Goal: Task Accomplishment & Management: Use online tool/utility

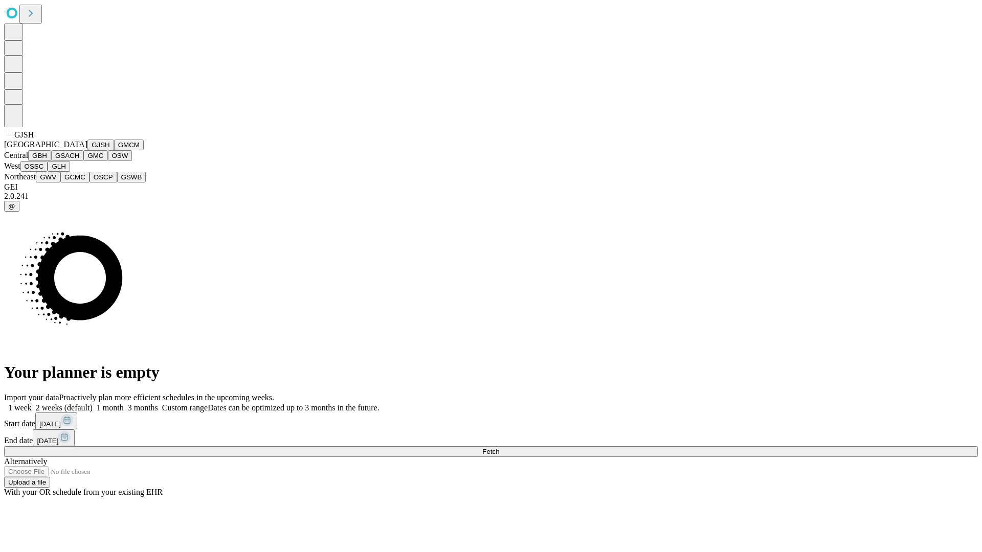
click at [87, 150] on button "GJSH" at bounding box center [100, 145] width 27 height 11
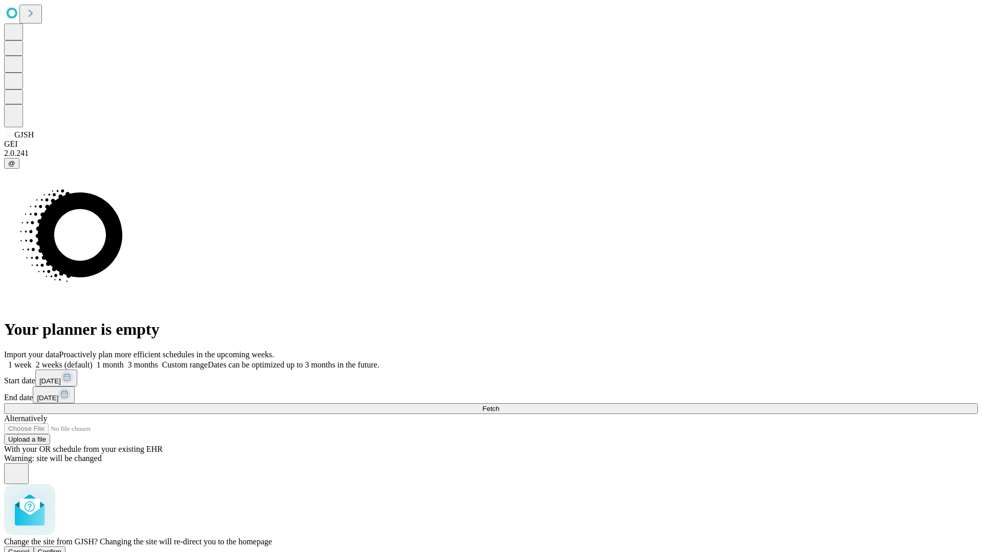
click at [62, 548] on span "Confirm" at bounding box center [50, 552] width 24 height 8
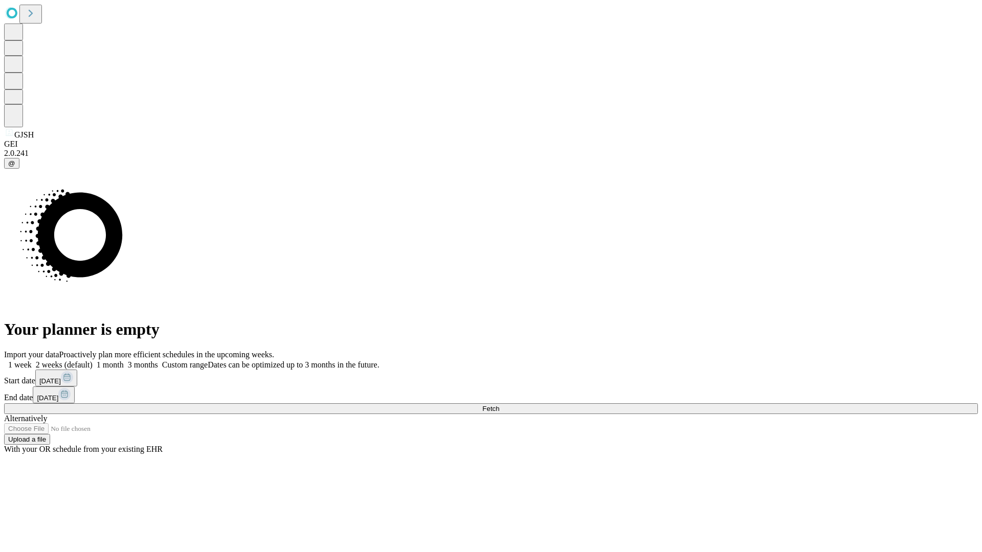
click at [32, 360] on label "1 week" at bounding box center [18, 364] width 28 height 9
click at [499, 405] on span "Fetch" at bounding box center [490, 409] width 17 height 8
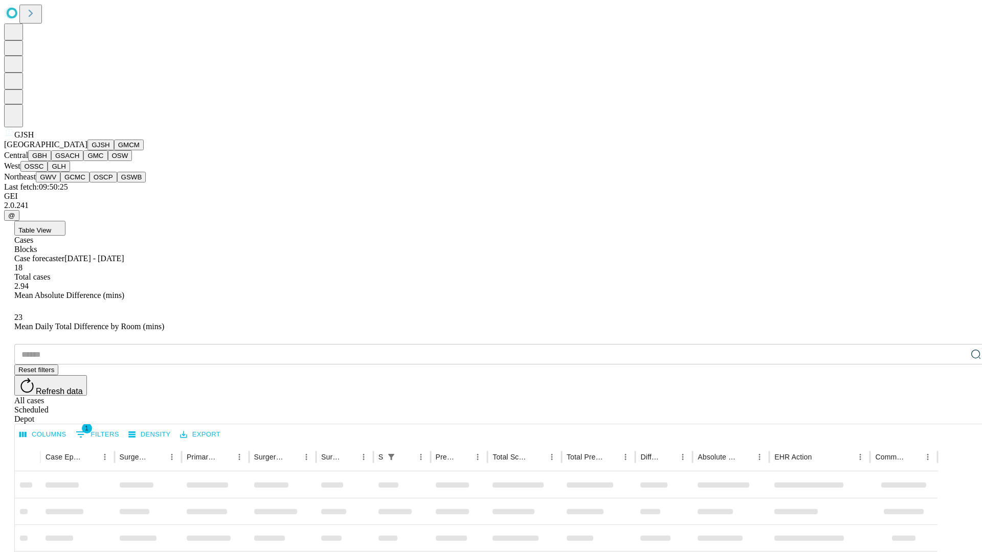
click at [114, 150] on button "GMCM" at bounding box center [129, 145] width 30 height 11
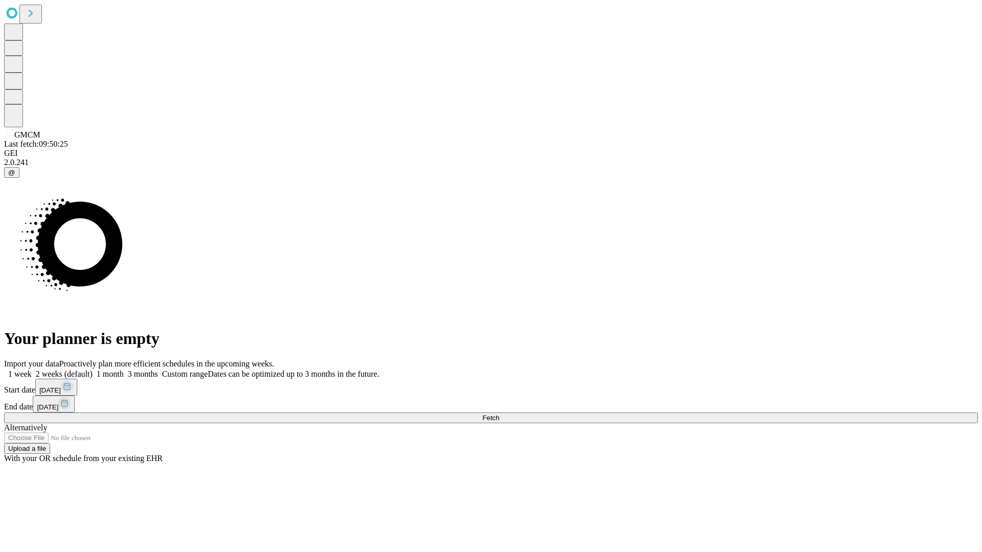
click at [32, 370] on label "1 week" at bounding box center [18, 374] width 28 height 9
click at [499, 414] on span "Fetch" at bounding box center [490, 418] width 17 height 8
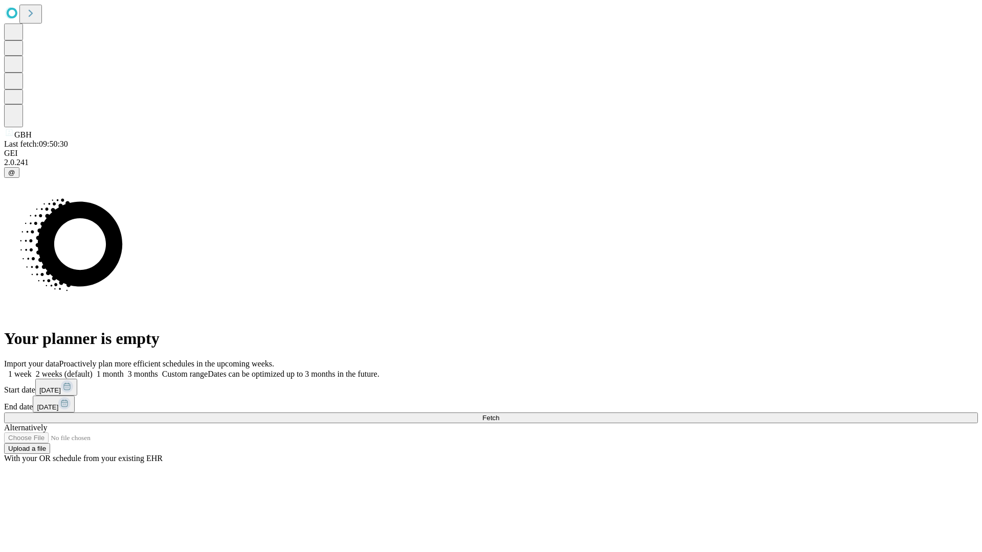
click at [499, 414] on span "Fetch" at bounding box center [490, 418] width 17 height 8
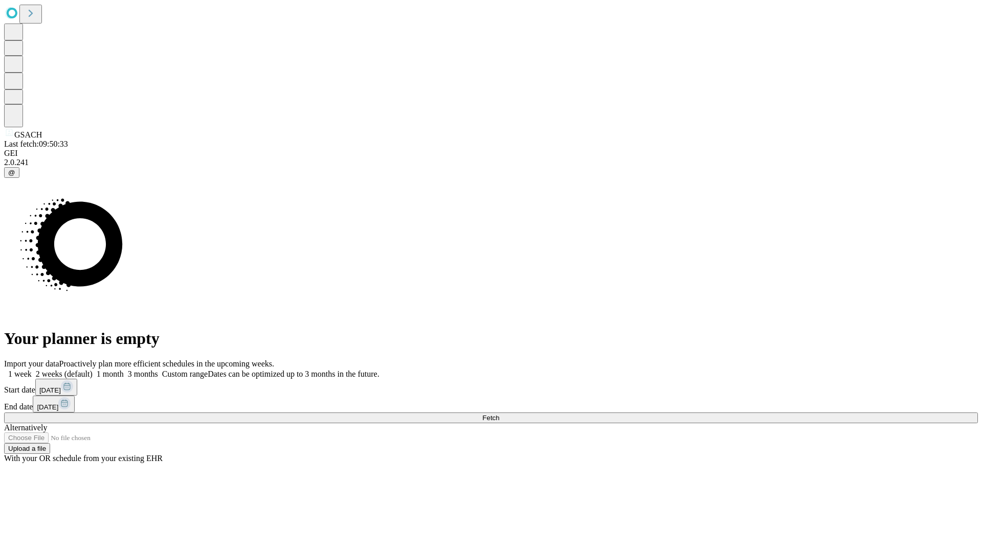
click at [32, 370] on label "1 week" at bounding box center [18, 374] width 28 height 9
click at [499, 414] on span "Fetch" at bounding box center [490, 418] width 17 height 8
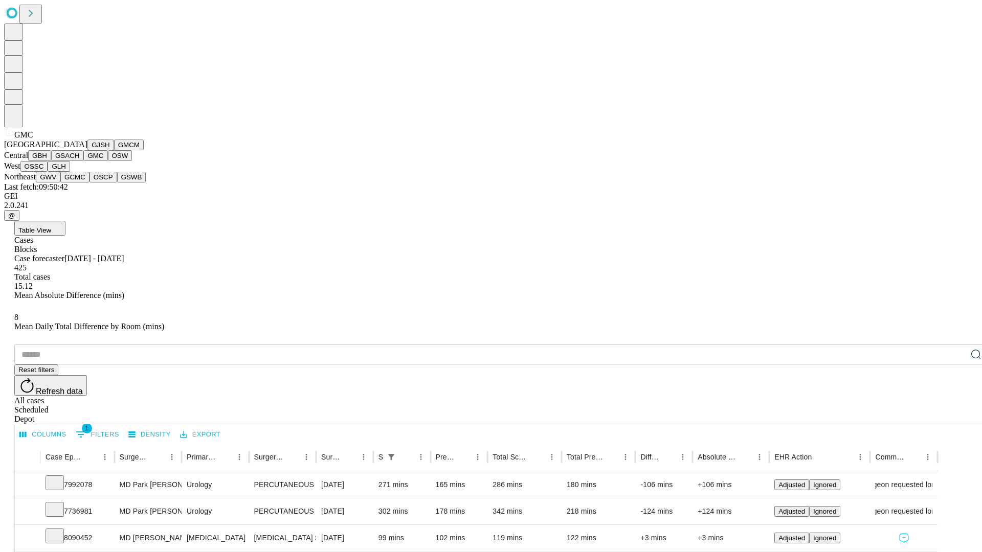
click at [108, 161] on button "OSW" at bounding box center [120, 155] width 25 height 11
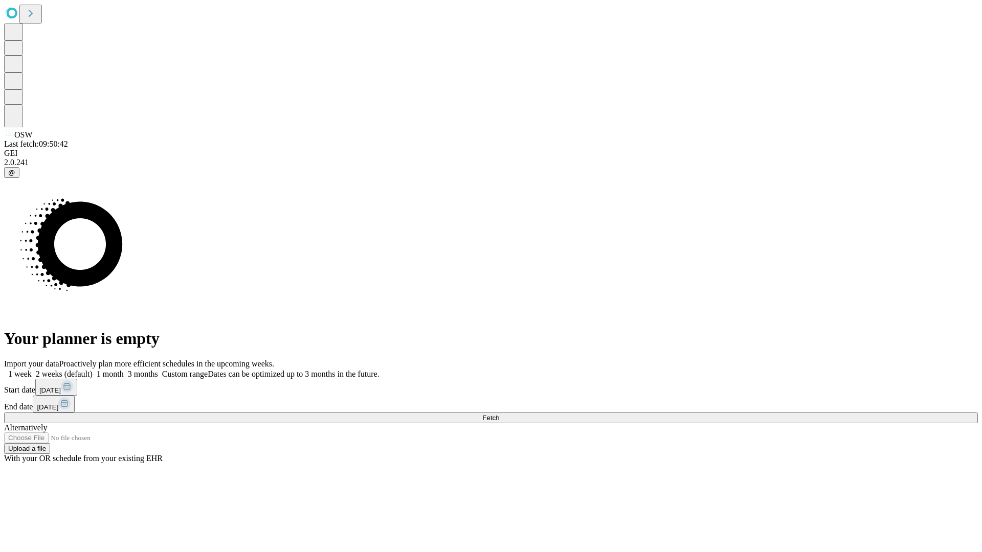
click at [32, 370] on label "1 week" at bounding box center [18, 374] width 28 height 9
click at [499, 414] on span "Fetch" at bounding box center [490, 418] width 17 height 8
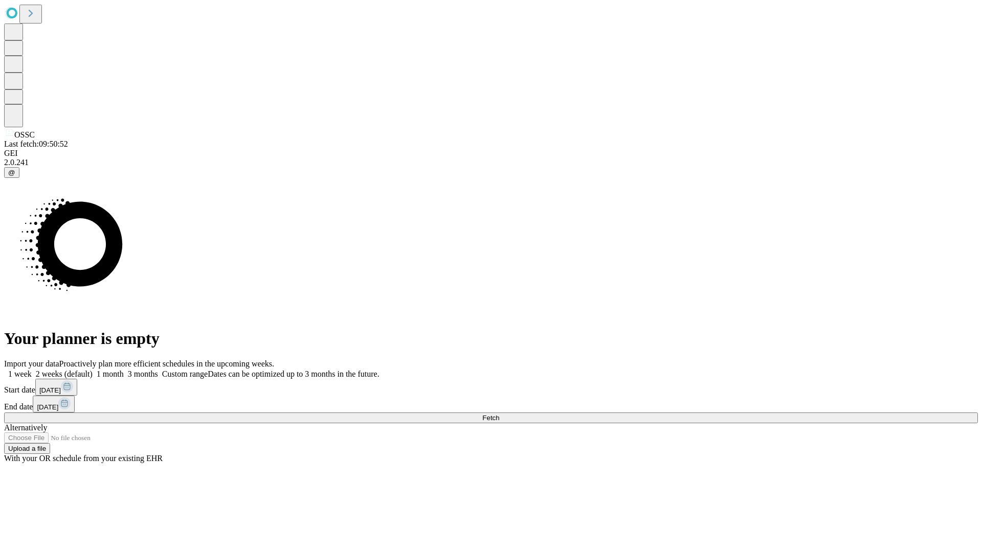
click at [32, 370] on label "1 week" at bounding box center [18, 374] width 28 height 9
click at [499, 414] on span "Fetch" at bounding box center [490, 418] width 17 height 8
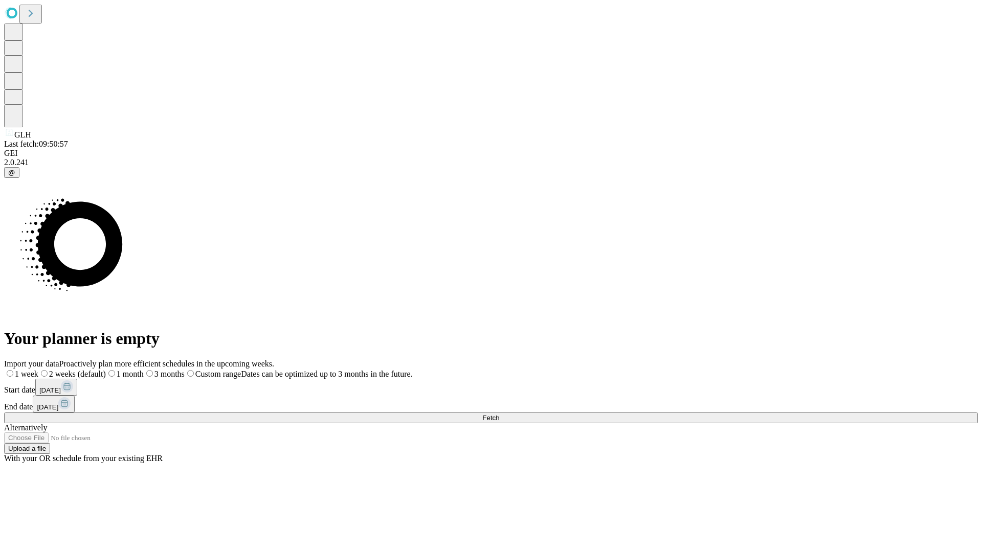
click at [499, 414] on span "Fetch" at bounding box center [490, 418] width 17 height 8
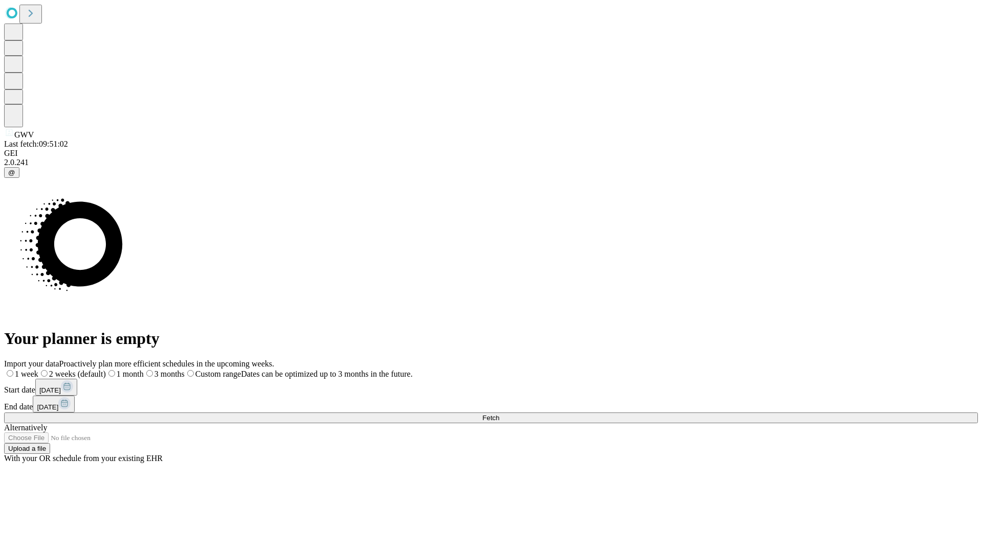
click at [38, 370] on label "1 week" at bounding box center [21, 374] width 34 height 9
click at [499, 414] on span "Fetch" at bounding box center [490, 418] width 17 height 8
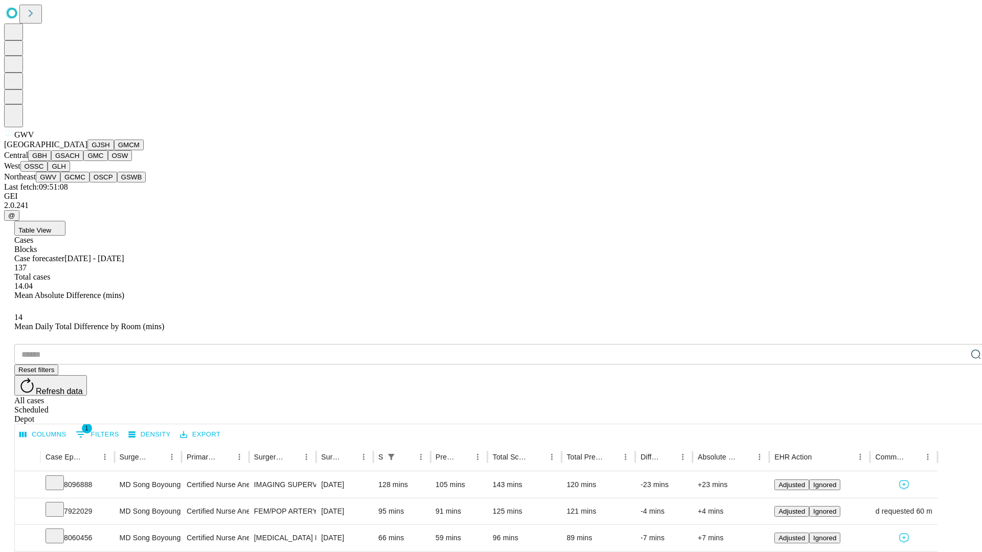
click at [79, 183] on button "GCMC" at bounding box center [74, 177] width 29 height 11
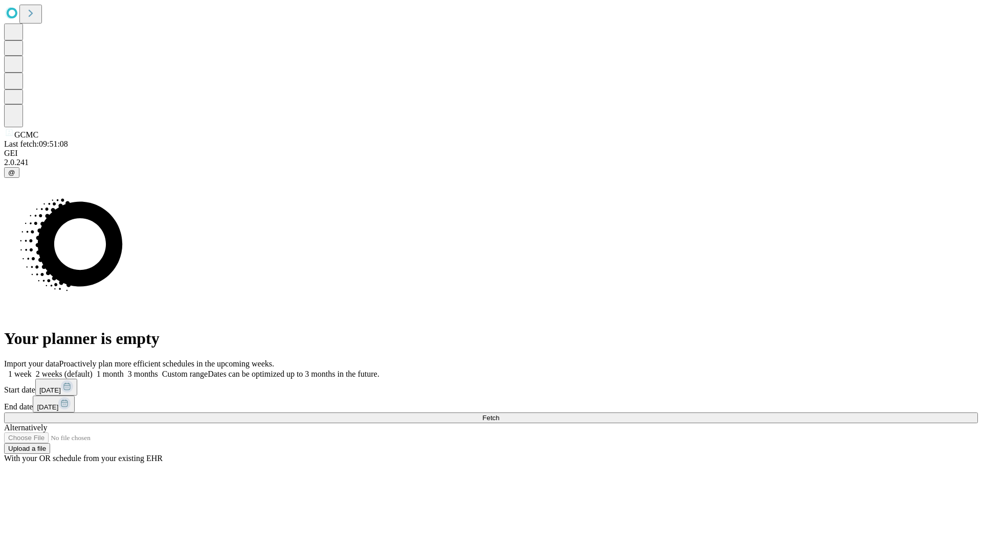
click at [499, 414] on span "Fetch" at bounding box center [490, 418] width 17 height 8
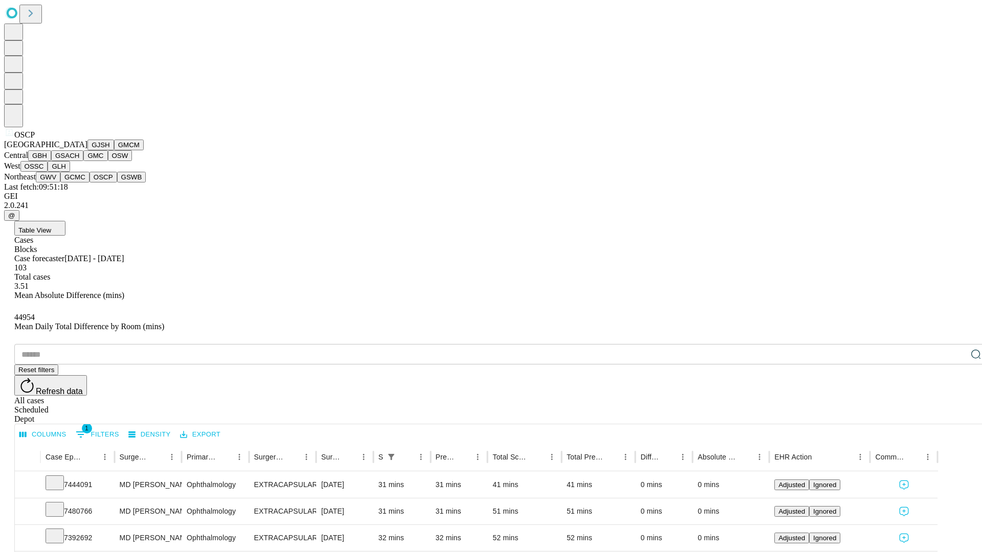
click at [117, 183] on button "GSWB" at bounding box center [131, 177] width 29 height 11
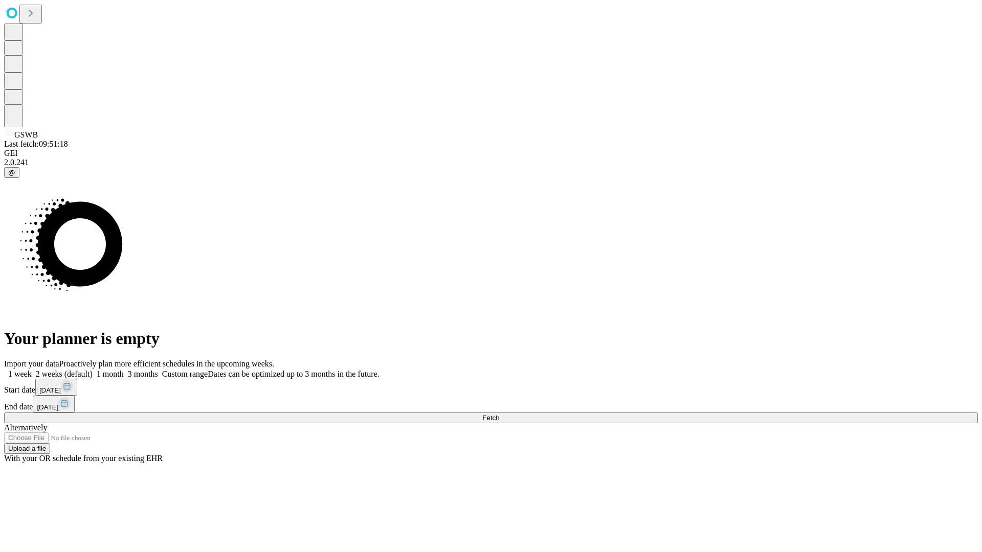
click at [32, 370] on label "1 week" at bounding box center [18, 374] width 28 height 9
click at [499, 414] on span "Fetch" at bounding box center [490, 418] width 17 height 8
